Goal: Transaction & Acquisition: Register for event/course

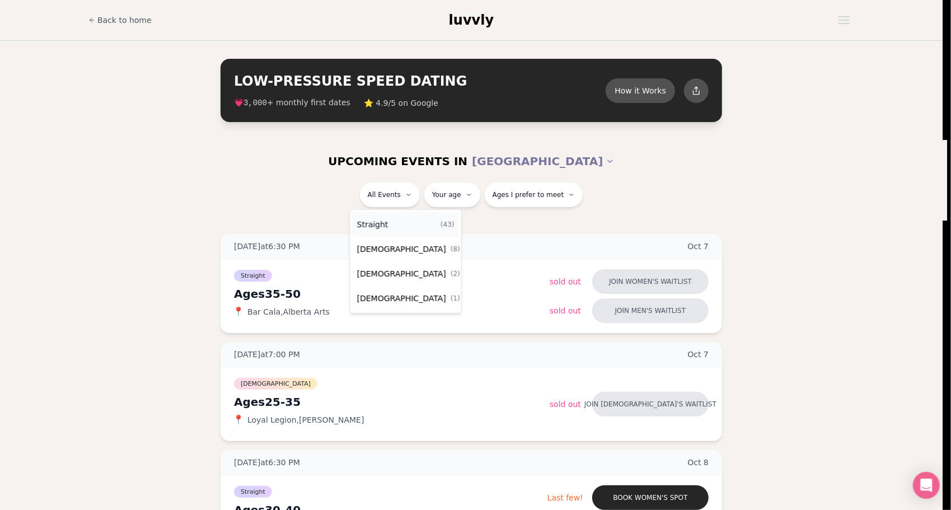
click at [407, 225] on div "Straight ( 43 )" at bounding box center [406, 224] width 106 height 25
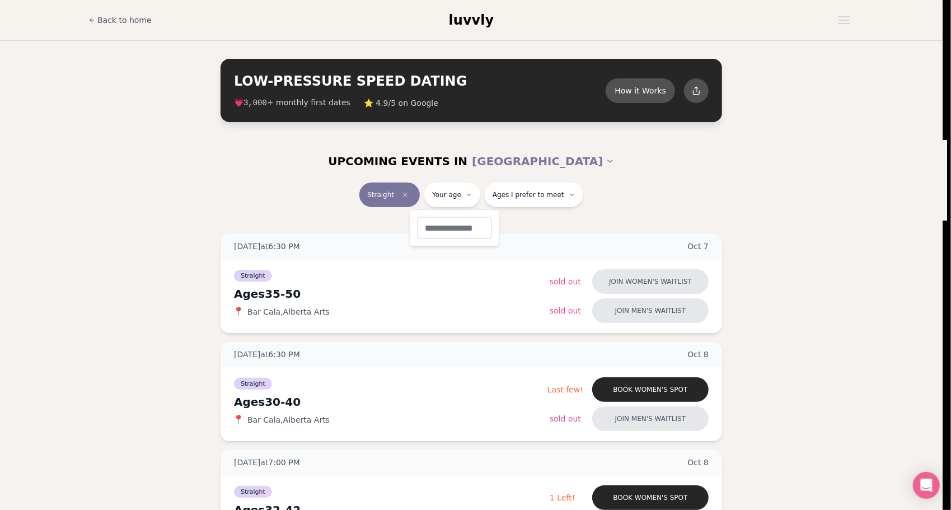
type input "**"
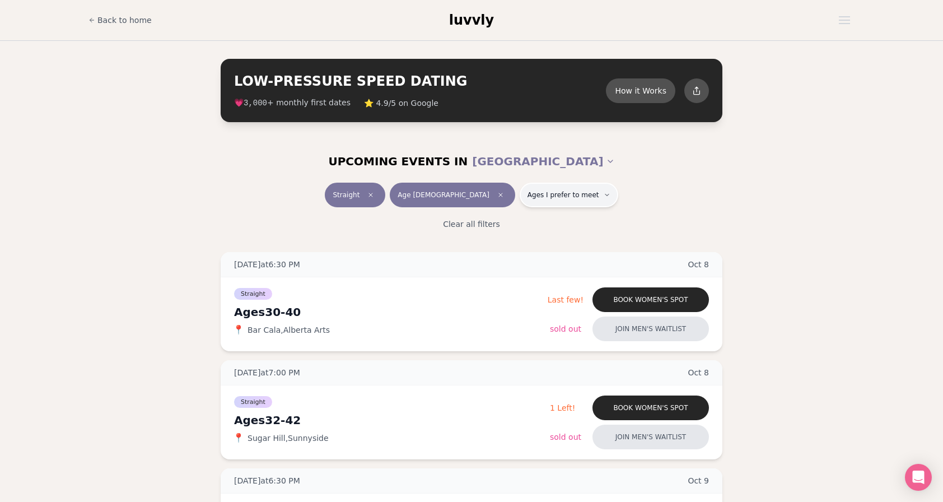
click at [532, 197] on span "Ages I prefer to meet" at bounding box center [563, 194] width 72 height 9
click at [511, 236] on span "Around my age" at bounding box center [529, 237] width 60 height 11
click at [492, 236] on button "Around my age" at bounding box center [487, 238] width 9 height 9
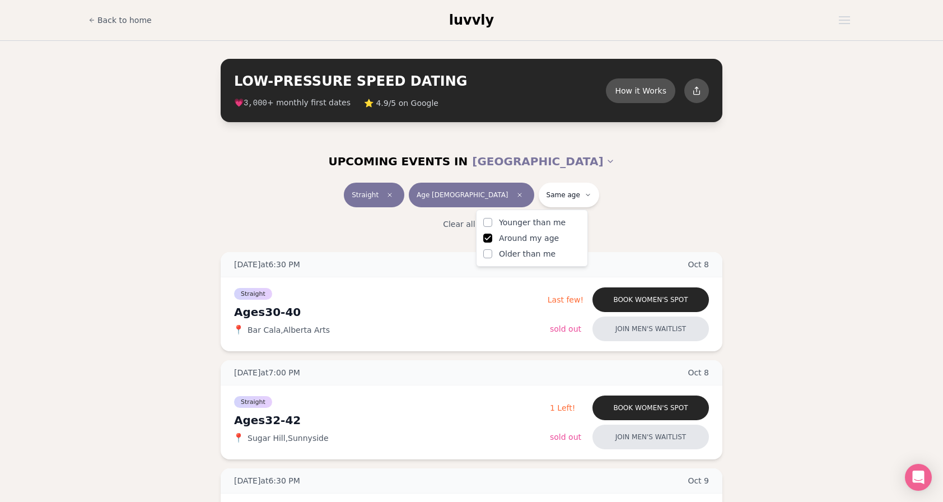
click at [493, 221] on label "Younger than me" at bounding box center [531, 222] width 97 height 11
click at [492, 221] on button "Younger than me" at bounding box center [487, 222] width 9 height 9
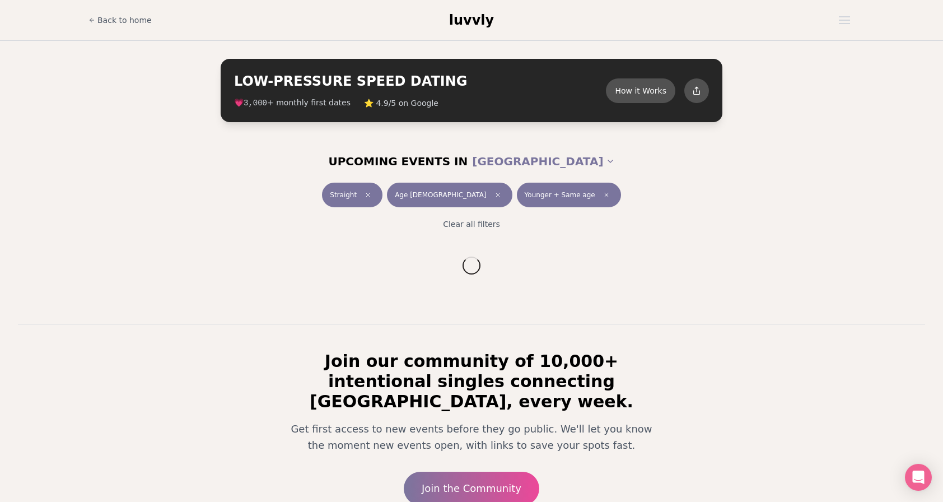
click at [298, 194] on div "Straight Age [DEMOGRAPHIC_DATA] Younger + Same age" at bounding box center [471, 197] width 627 height 29
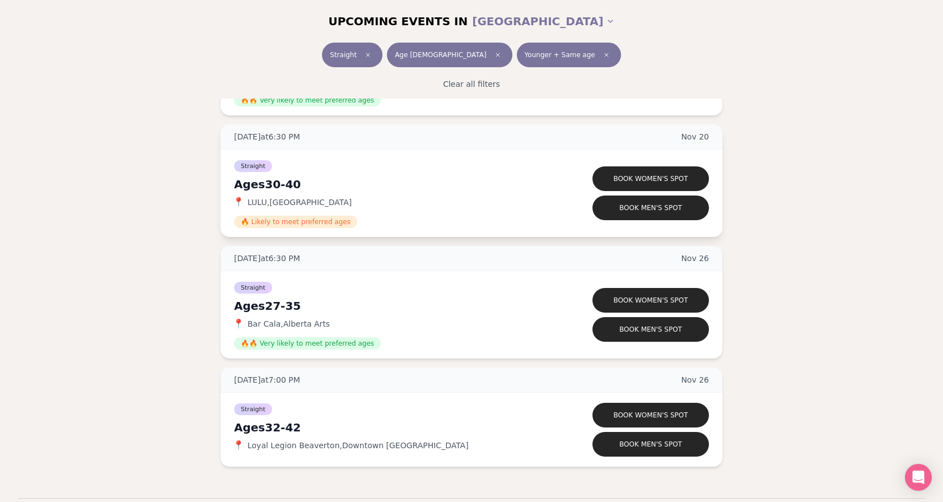
scroll to position [3248, 0]
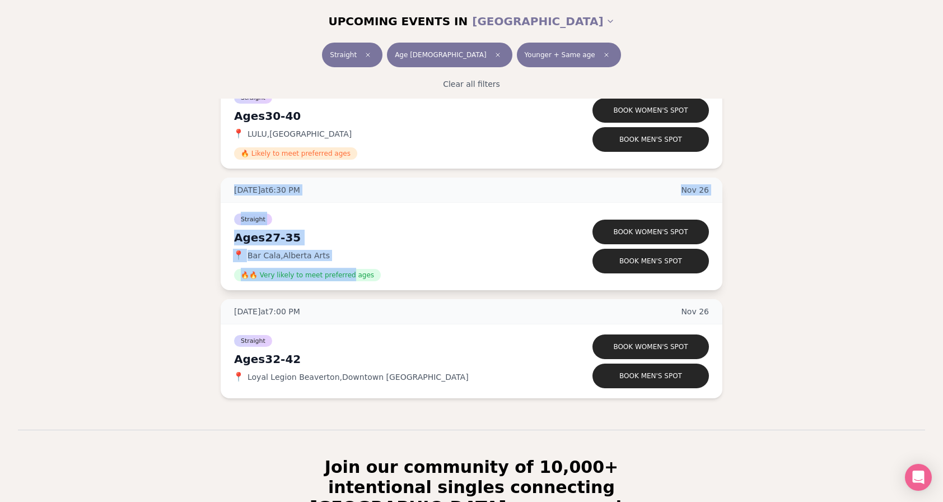
drag, startPoint x: 215, startPoint y: 191, endPoint x: 343, endPoint y: 267, distance: 148.9
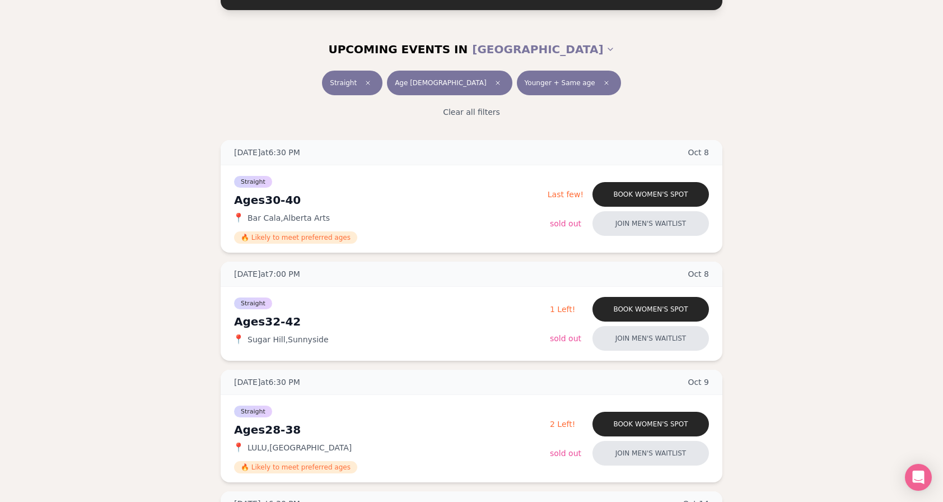
scroll to position [0, 0]
